Goal: Information Seeking & Learning: Learn about a topic

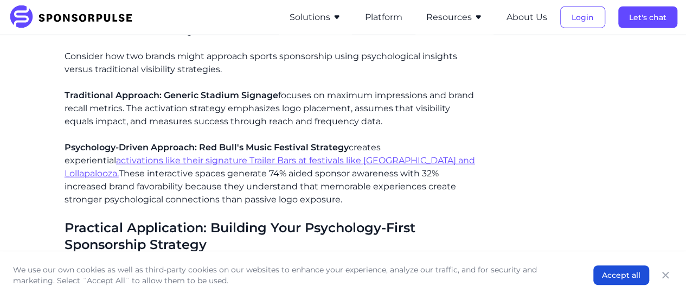
scroll to position [1409, 0]
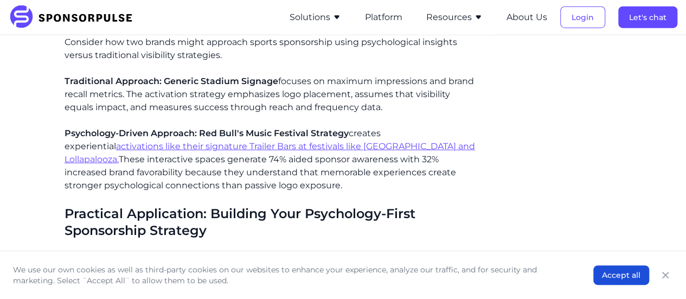
drag, startPoint x: 333, startPoint y: 147, endPoint x: 280, endPoint y: 124, distance: 57.5
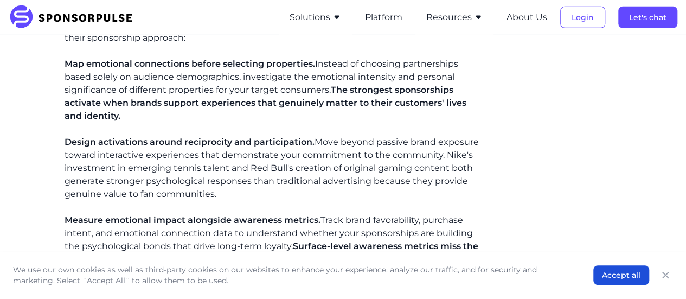
scroll to position [1626, 0]
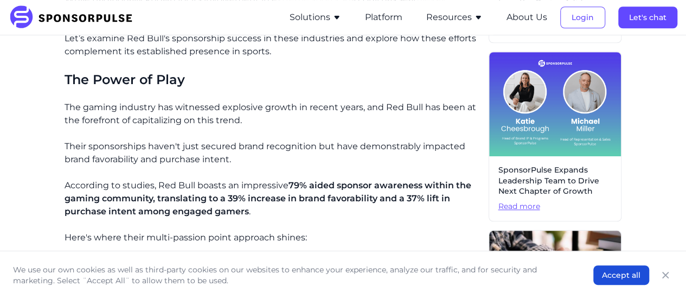
scroll to position [488, 0]
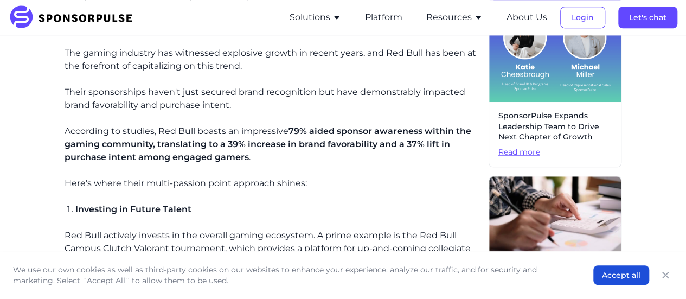
click at [240, 144] on span "79% aided sponsor awareness within the gaming community, translating to a 39% i…" at bounding box center [268, 144] width 407 height 36
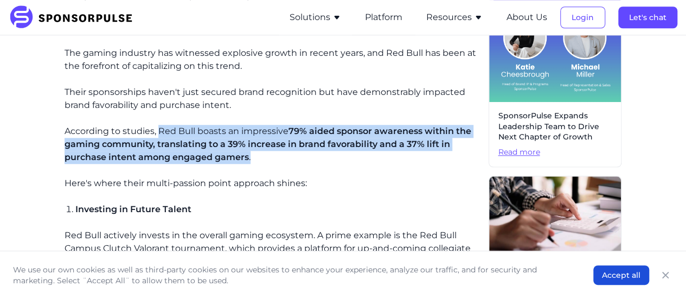
drag, startPoint x: 158, startPoint y: 130, endPoint x: 249, endPoint y: 156, distance: 95.1
click at [249, 156] on p "According to studies, Red Bull boasts an impressive 79% aided sponsor awareness…" at bounding box center [273, 144] width 416 height 39
copy p "Red Bull boasts an impressive 79% aided sponsor awareness within the gaming com…"
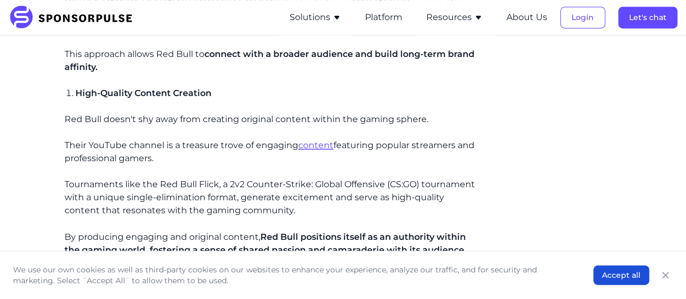
scroll to position [813, 0]
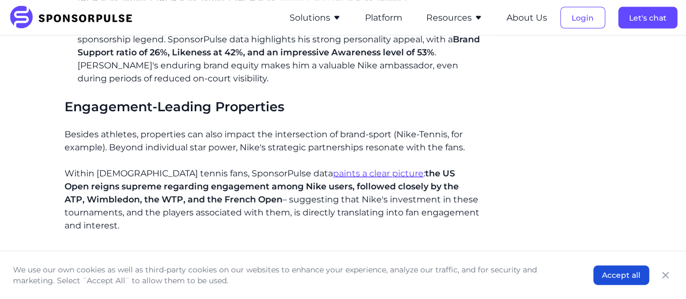
scroll to position [1030, 0]
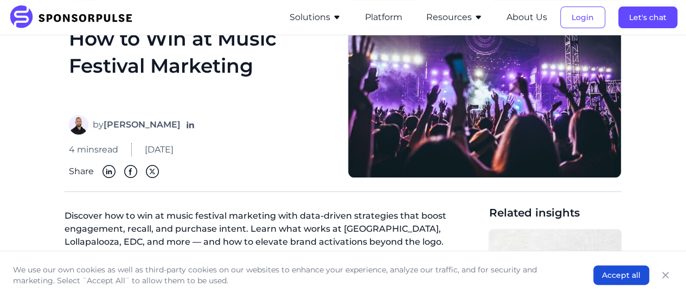
scroll to position [217, 0]
